Goal: Task Accomplishment & Management: Complete application form

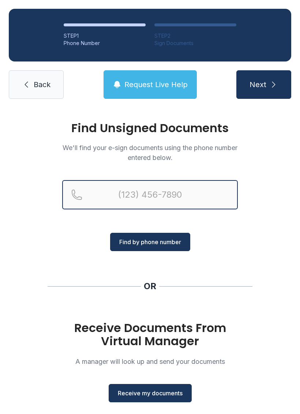
click at [187, 194] on input "Reservation phone number" at bounding box center [150, 194] width 176 height 29
type input "("
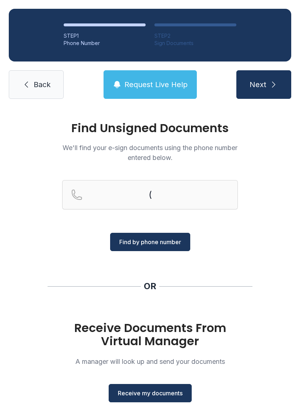
click at [274, 146] on div "Find Unsigned Documents We'll find your e-sign documents using the phone number…" at bounding box center [150, 269] width 300 height 324
click at [153, 391] on span "Receive my documents" at bounding box center [150, 392] width 65 height 9
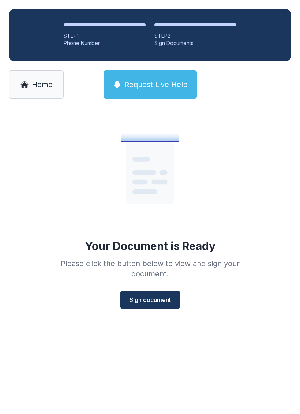
click at [137, 304] on button "Sign document" at bounding box center [150, 299] width 60 height 18
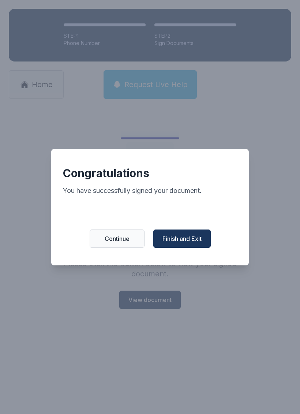
click at [189, 240] on span "Finish and Exit" at bounding box center [181, 238] width 39 height 9
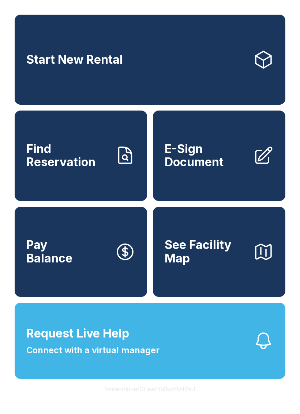
click at [206, 181] on link "E-Sign Document" at bounding box center [219, 155] width 132 height 90
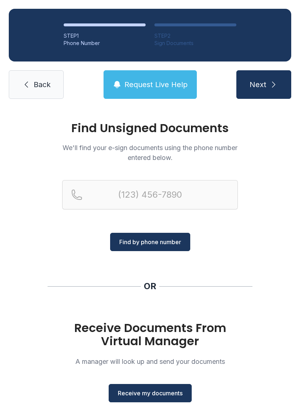
click at [155, 388] on span "Receive my documents" at bounding box center [150, 392] width 65 height 9
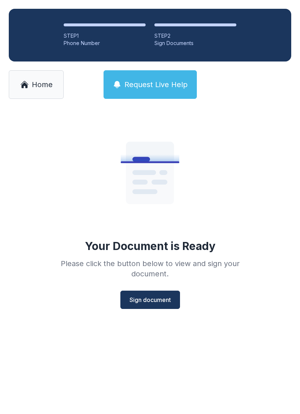
click at [148, 299] on span "Sign document" at bounding box center [149, 299] width 41 height 9
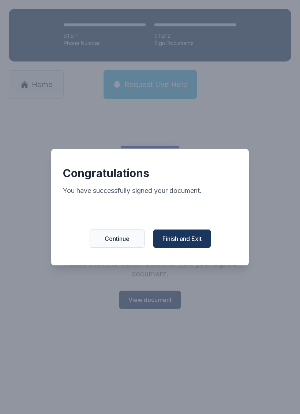
click at [171, 240] on span "Finish and Exit" at bounding box center [181, 238] width 39 height 9
